Goal: Information Seeking & Learning: Learn about a topic

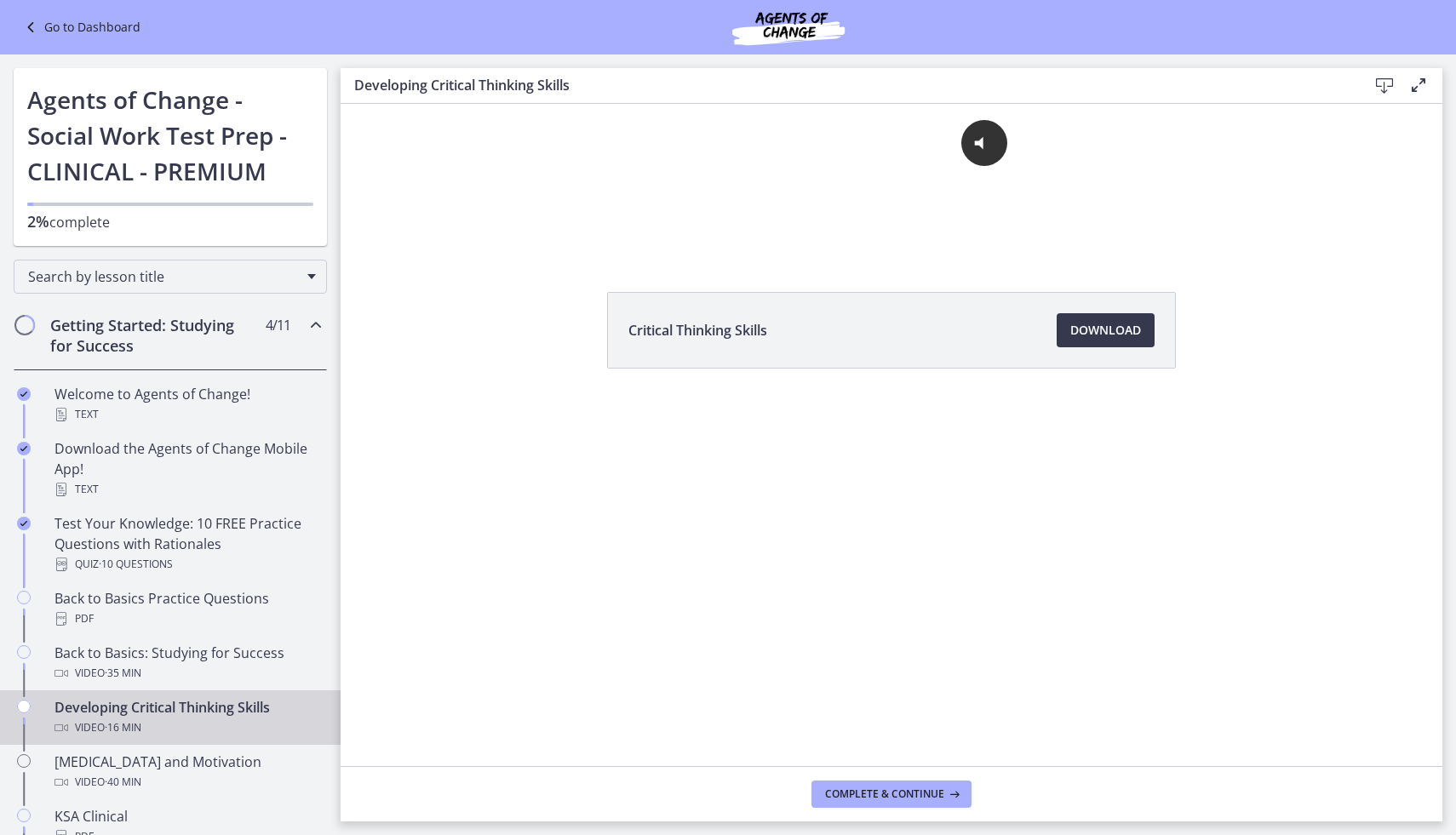
click at [103, 716] on div "Developing Critical Thinking Skills Video · 16 min" at bounding box center [187, 718] width 266 height 41
click at [100, 28] on link "Go to Dashboard" at bounding box center [80, 26] width 120 height 20
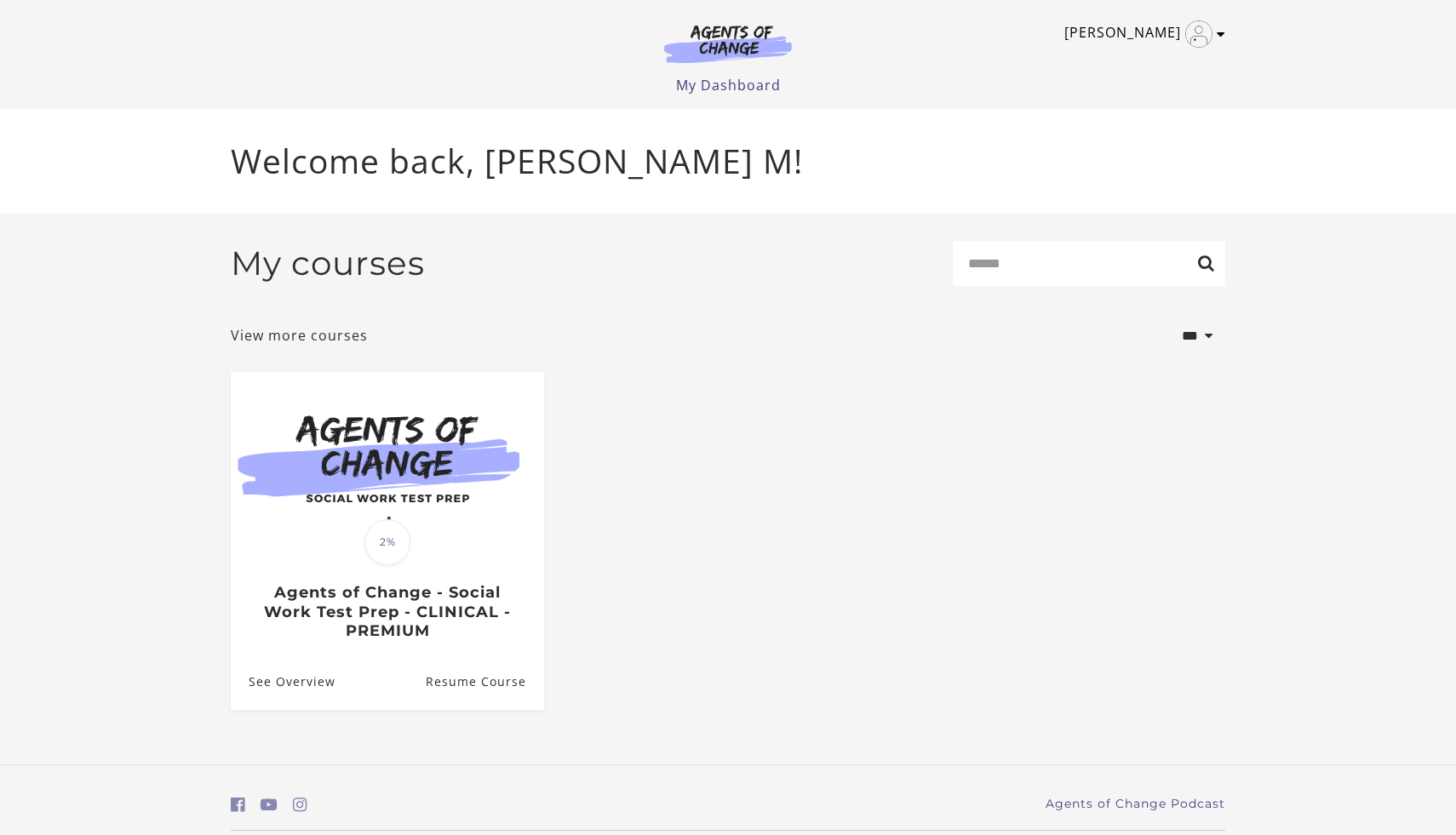
click at [1154, 36] on link "Shani M" at bounding box center [1140, 33] width 152 height 27
click at [1225, 33] on div "Shani M My Account Support Sign Out Toggle menu Menu My Dashboard My Account Su…" at bounding box center [728, 54] width 1022 height 109
click at [1141, 64] on link "My Account" at bounding box center [1154, 62] width 150 height 29
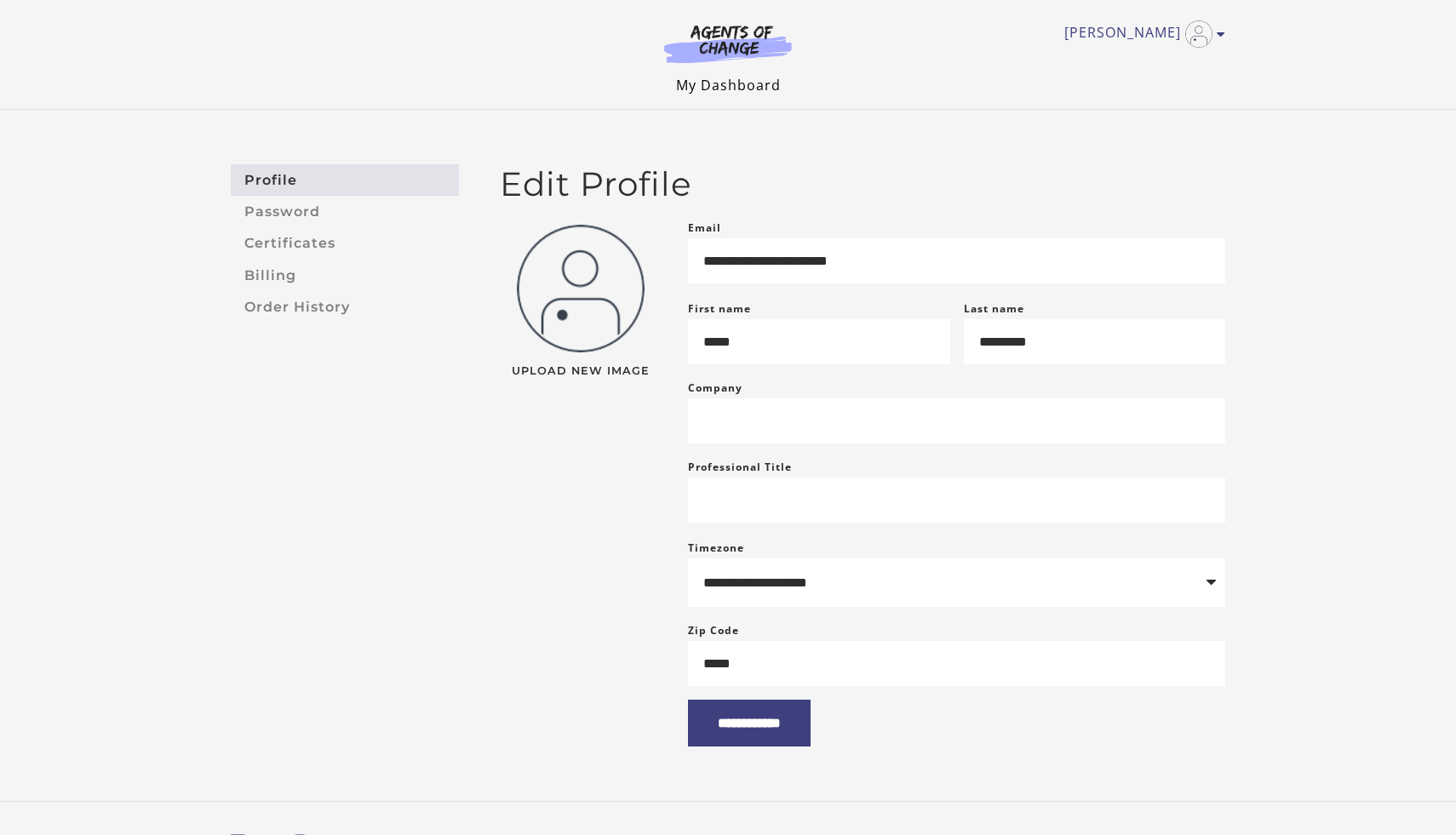
click at [764, 83] on link "My Dashboard" at bounding box center [728, 85] width 105 height 18
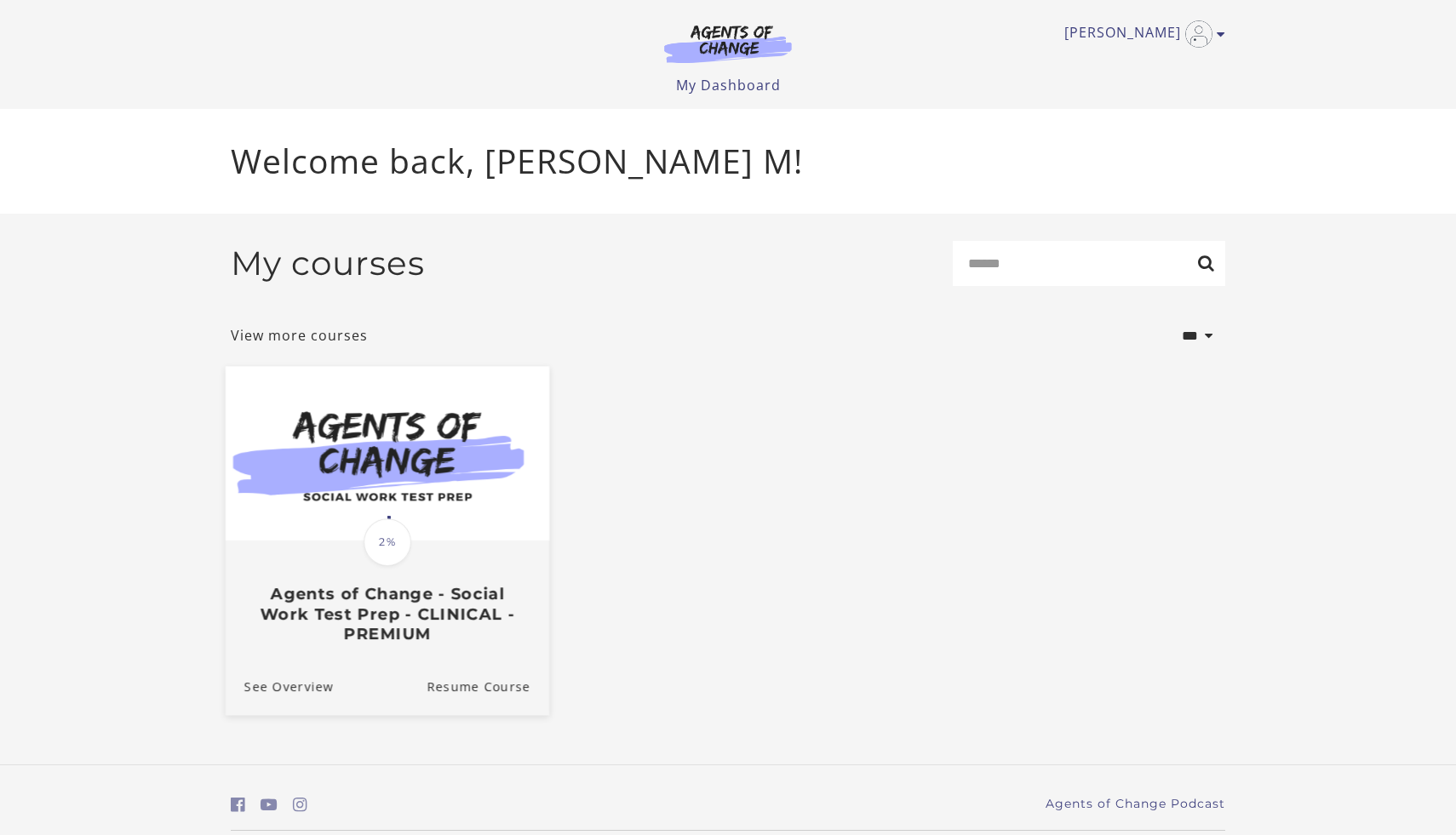
click at [345, 548] on div "Translation missing: en.liquid.partials.dashboard_course_card.progress_descript…" at bounding box center [387, 593] width 324 height 101
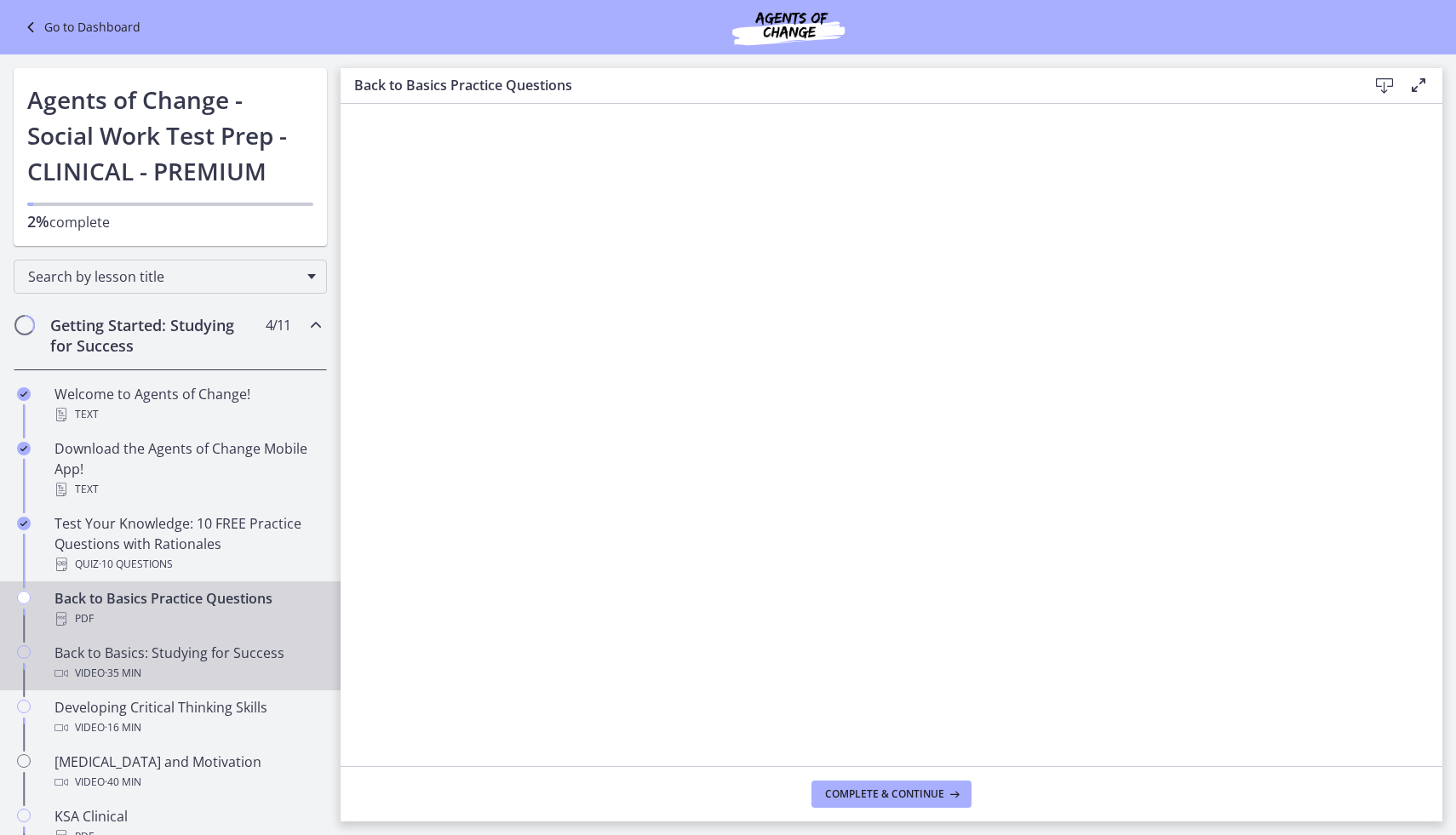
click at [96, 672] on div "Video · 35 min" at bounding box center [187, 673] width 266 height 20
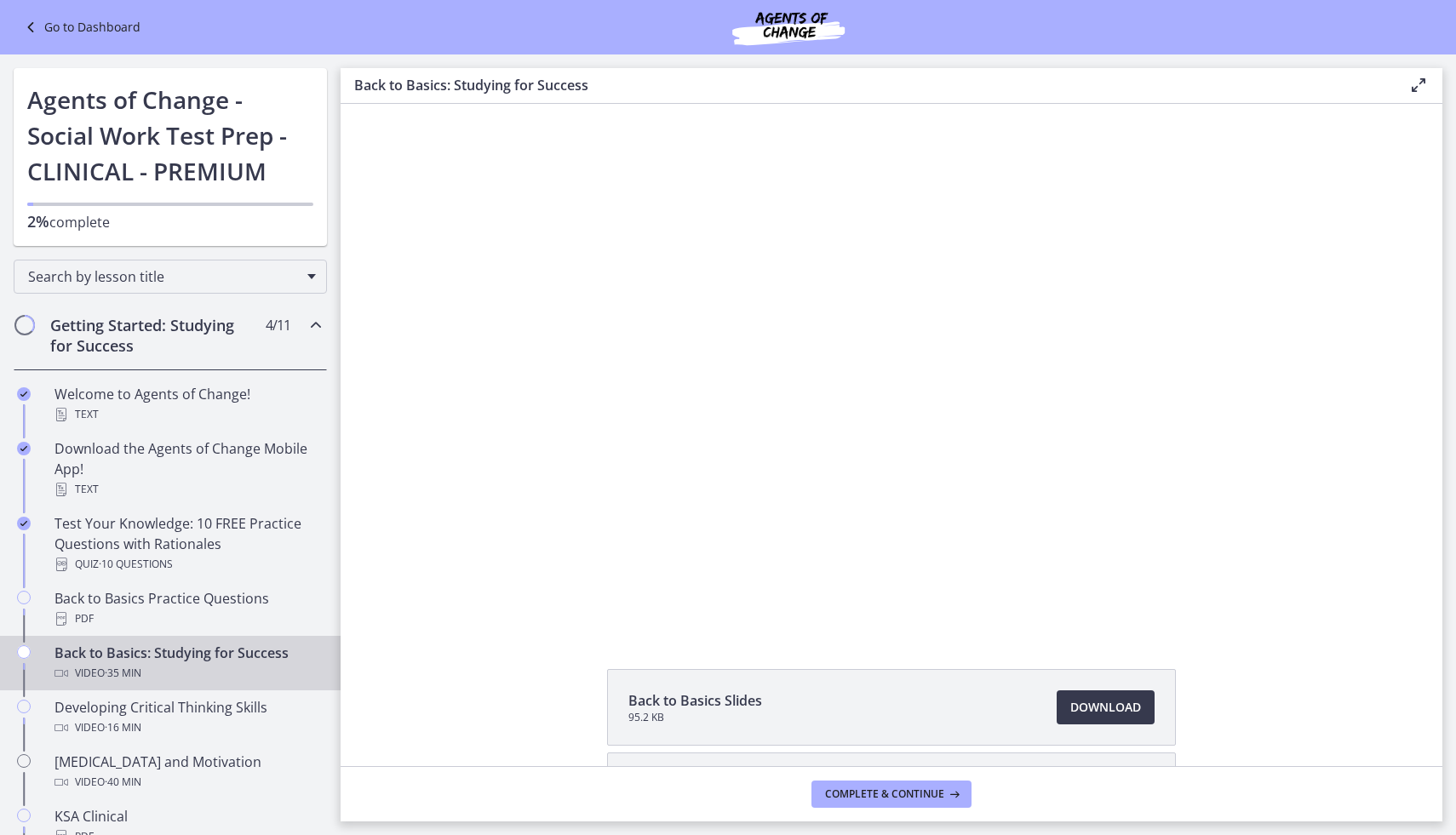
click at [1417, 83] on icon at bounding box center [1418, 85] width 20 height 20
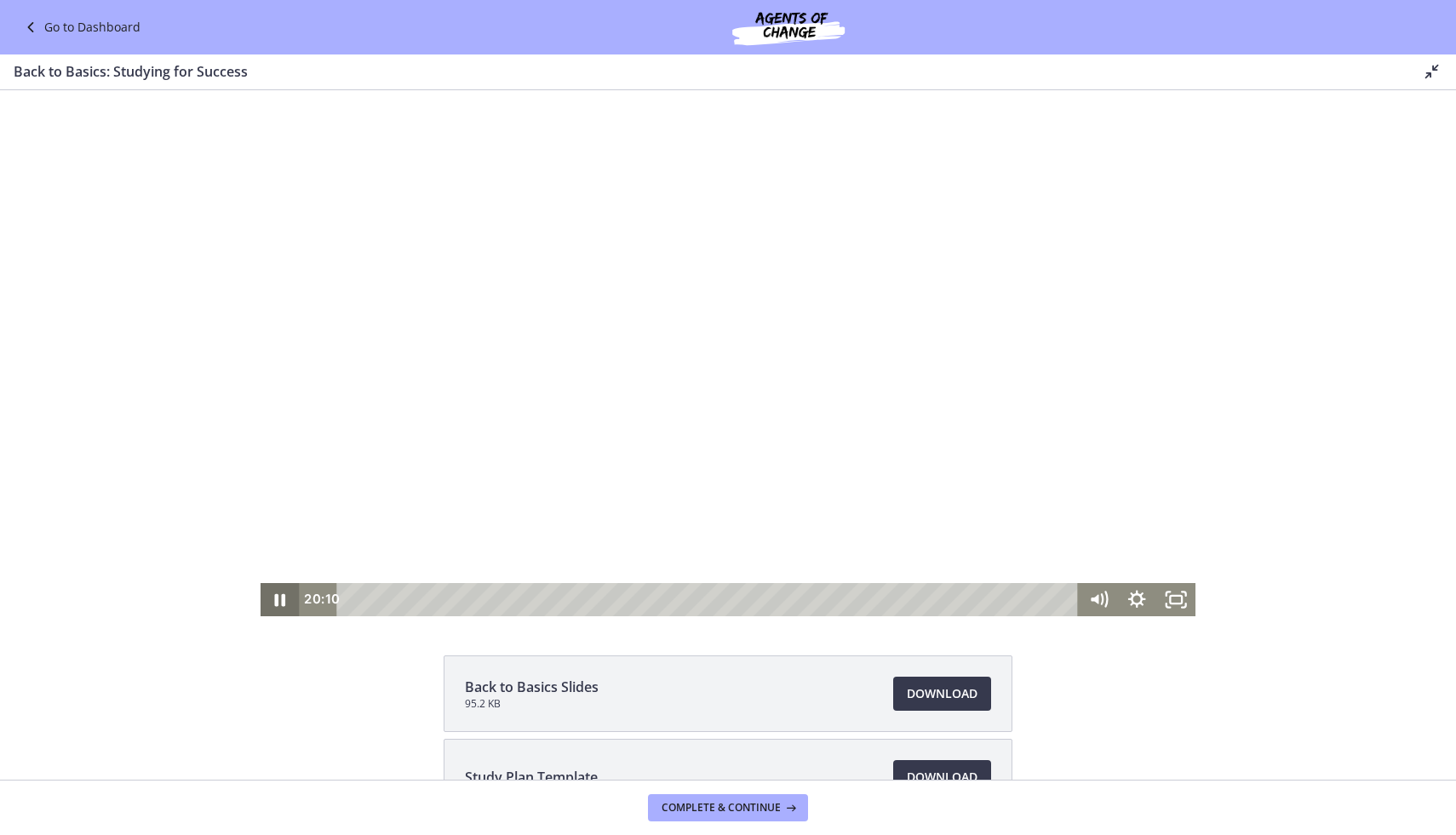
click at [279, 602] on icon "Pause" at bounding box center [280, 600] width 39 height 33
